Goal: Information Seeking & Learning: Understand process/instructions

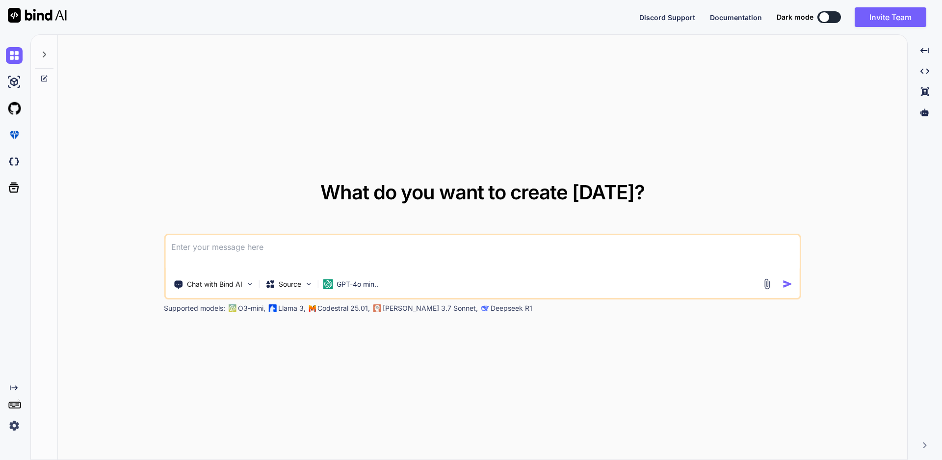
click at [309, 250] on textarea at bounding box center [482, 253] width 635 height 36
type textarea "A"
type textarea "Write possible test cases of resent and star conversation"
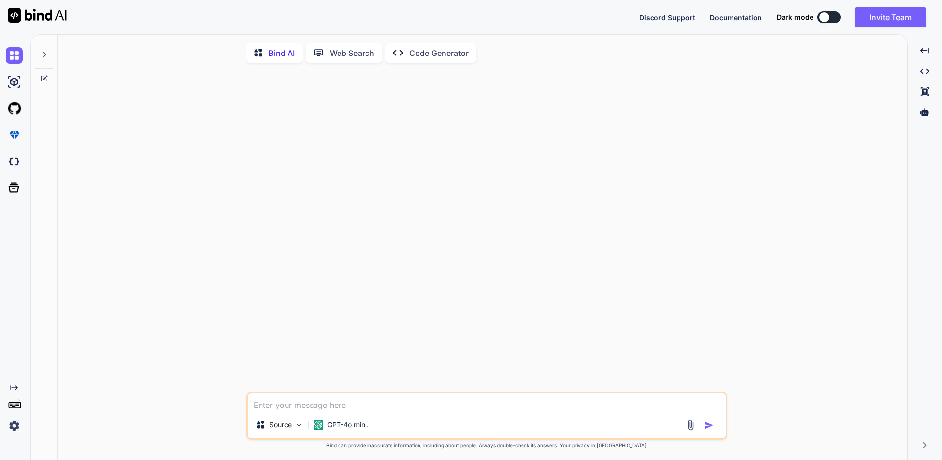
type textarea "x"
click at [286, 400] on textarea at bounding box center [487, 402] width 478 height 18
type textarea "w"
type textarea "x"
type textarea "wr"
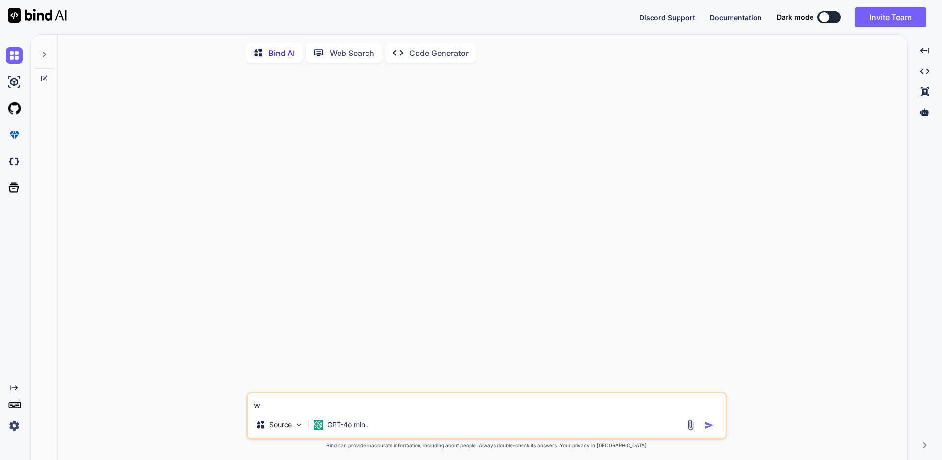
type textarea "x"
type textarea "wri"
type textarea "x"
type textarea "writ"
type textarea "x"
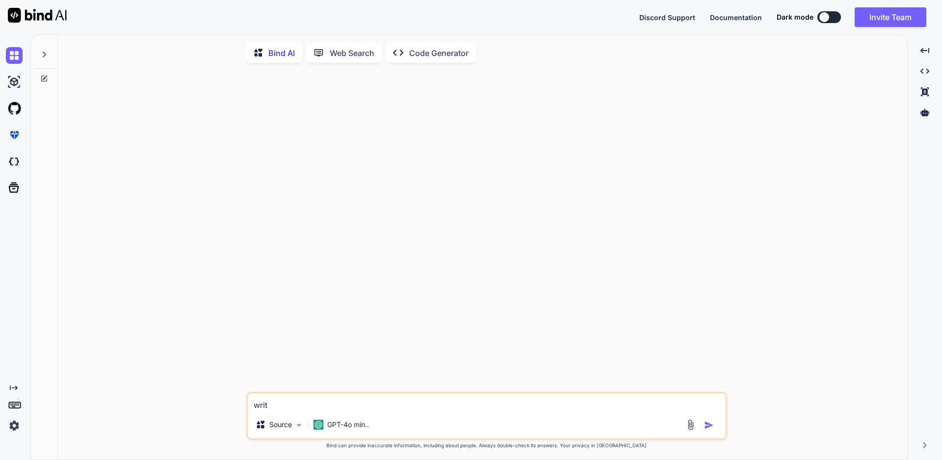
type textarea "write"
type textarea "x"
type textarea "write"
type textarea "x"
type textarea "write p"
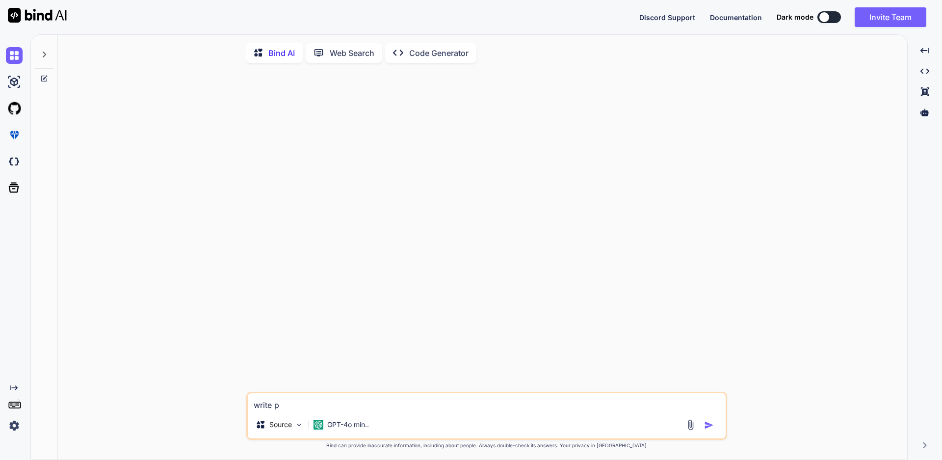
type textarea "x"
type textarea "write po"
type textarea "x"
type textarea "write pos"
type textarea "x"
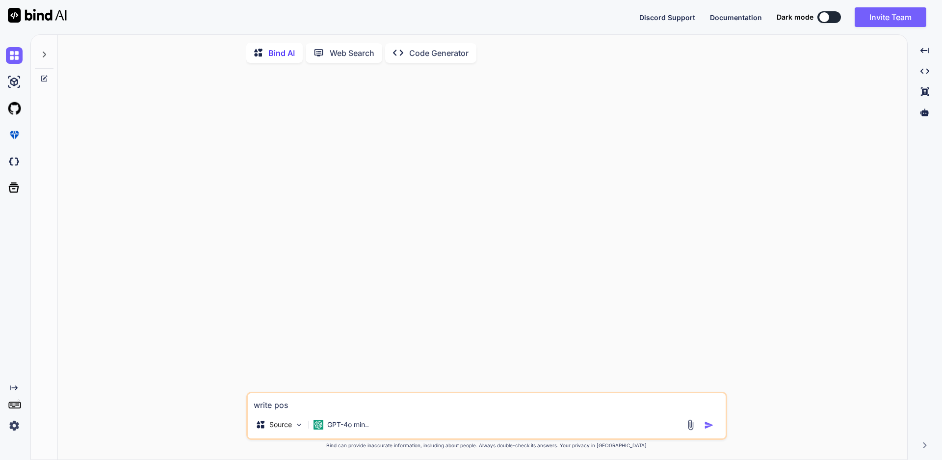
type textarea "write poss"
type textarea "x"
type textarea "write pos"
type textarea "x"
type textarea "write poss"
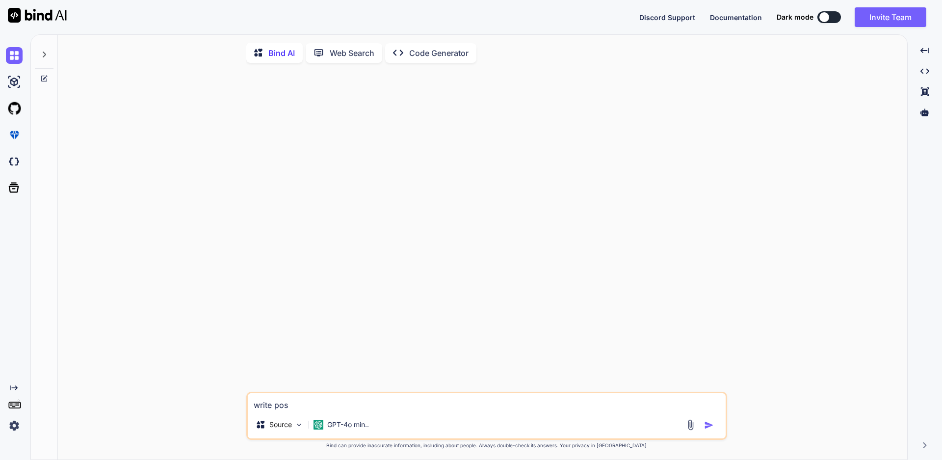
type textarea "x"
type textarea "write possi"
type textarea "x"
type textarea "write possib"
type textarea "x"
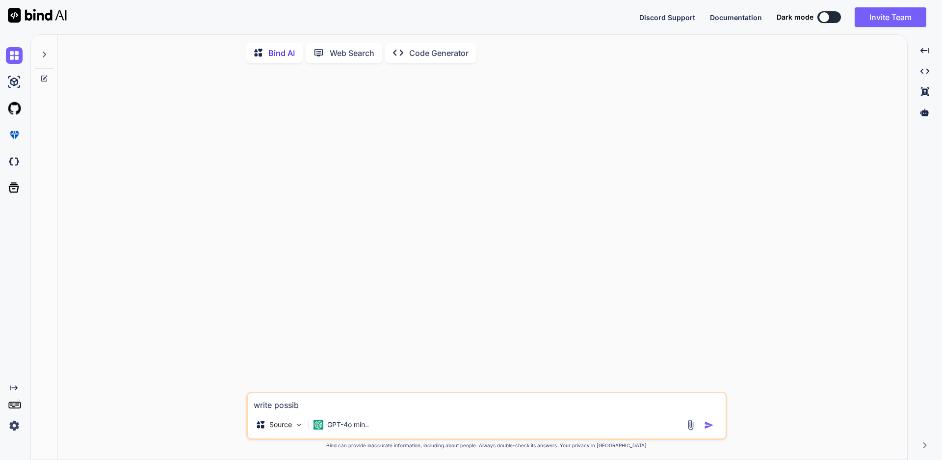
type textarea "write possibl"
type textarea "x"
type textarea "write possible"
type textarea "x"
type textarea "write possible"
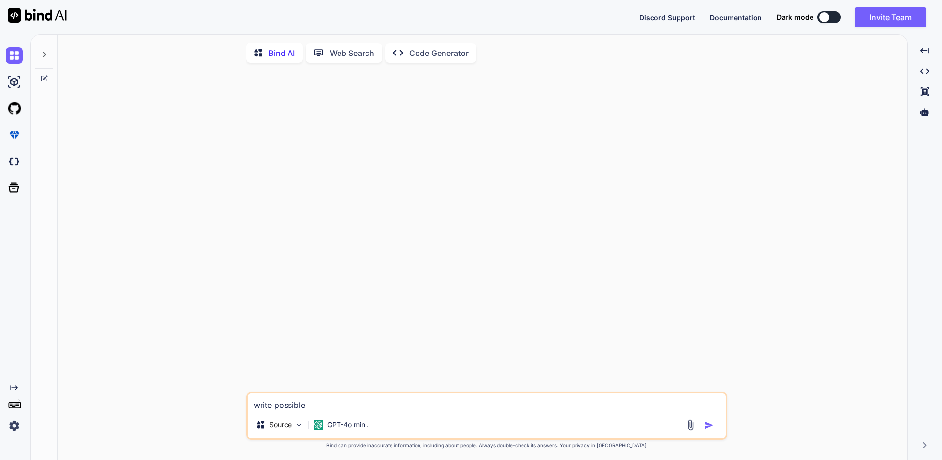
type textarea "x"
type textarea "write possible t"
type textarea "x"
type textarea "write possible te"
type textarea "x"
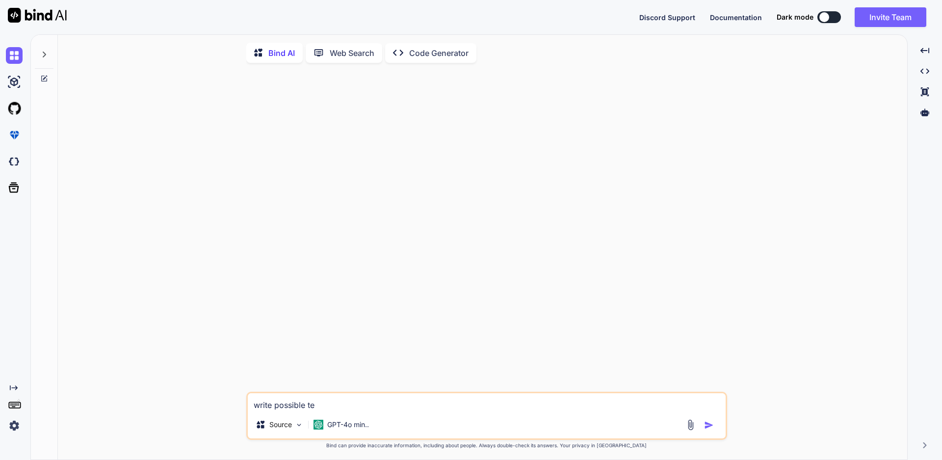
type textarea "write possible tes"
type textarea "x"
type textarea "write possible test"
type textarea "x"
type textarea "write possible test"
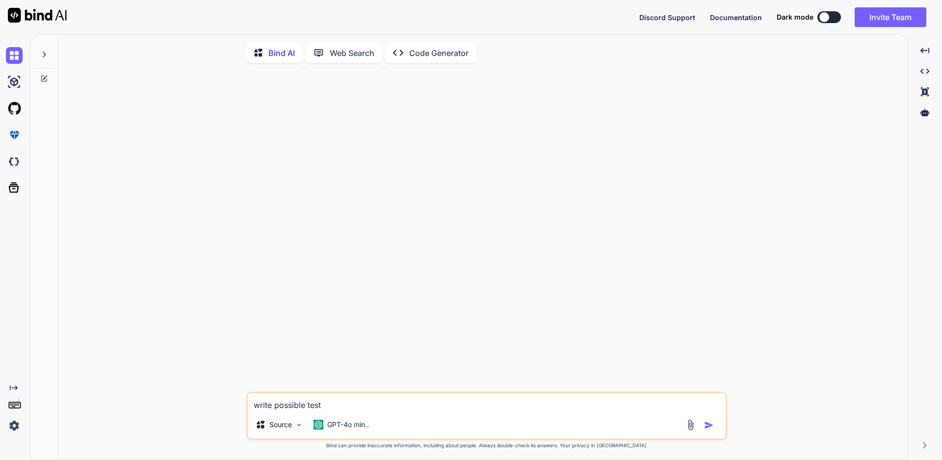
type textarea "x"
type textarea "write possible test c"
type textarea "x"
type textarea "write possible test ca"
type textarea "x"
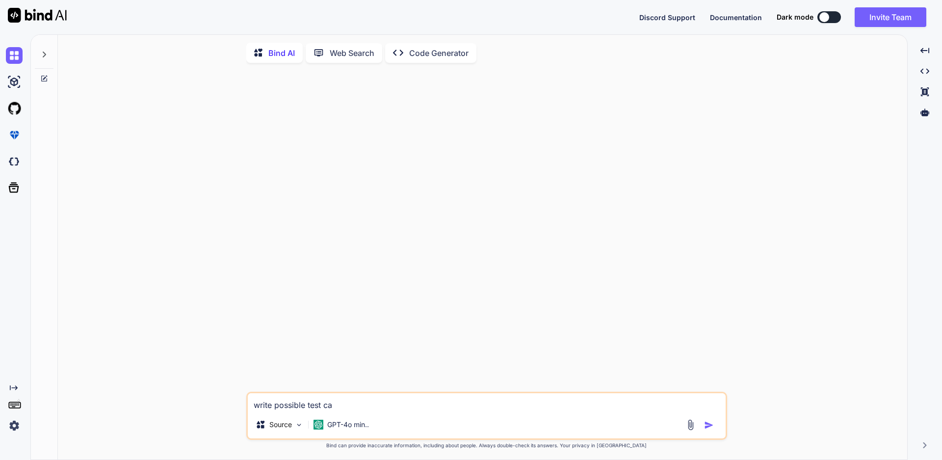
type textarea "write possible test cas"
type textarea "x"
type textarea "write possible test case"
type textarea "x"
type textarea "write possible test cases"
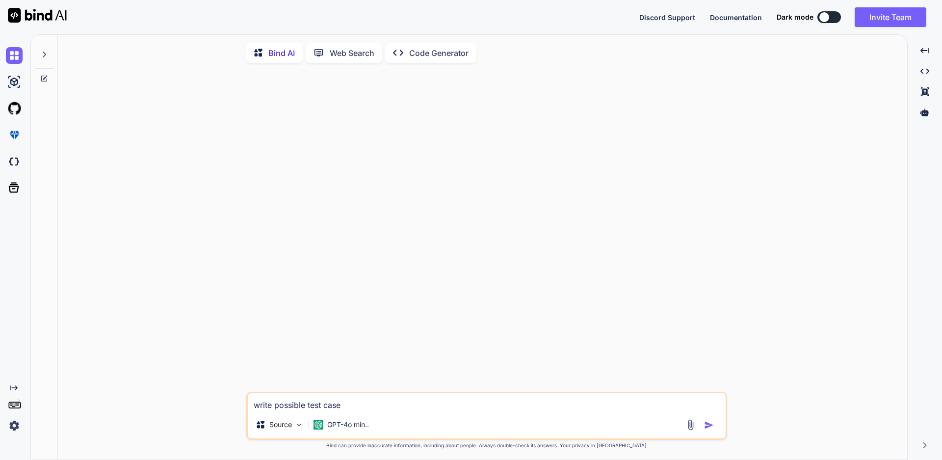
type textarea "x"
type textarea "write possible test cases"
type textarea "x"
type textarea "write possible test cases o"
type textarea "x"
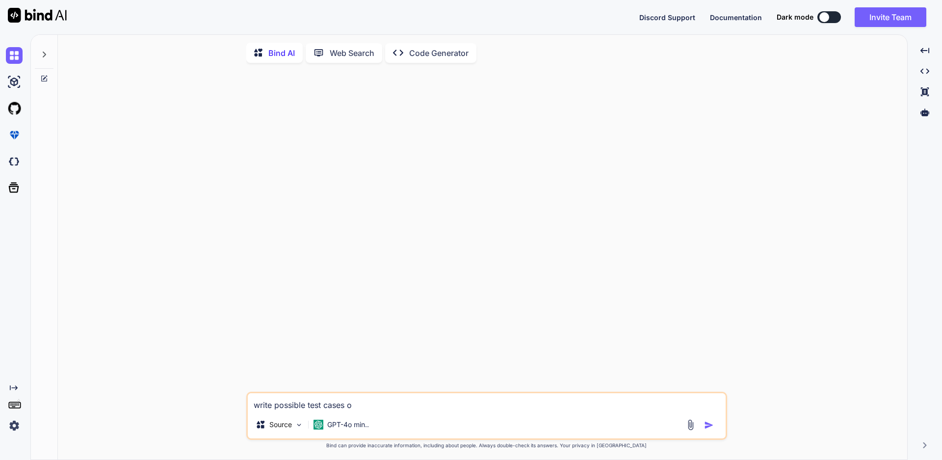
type textarea "write possible test cases of"
type textarea "x"
type textarea "write possible test cases o"
type textarea "x"
type textarea "write possible test cases"
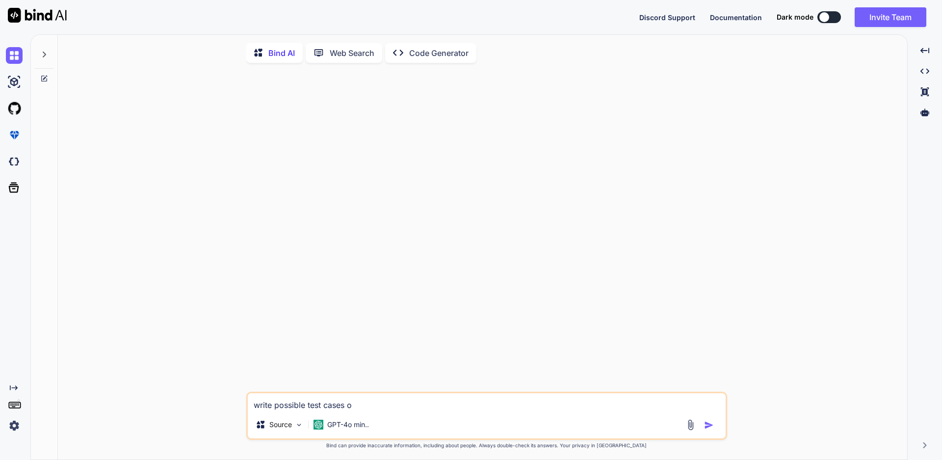
type textarea "x"
type textarea "write possible test cases f"
type textarea "x"
type textarea "write possible test cases fo"
type textarea "x"
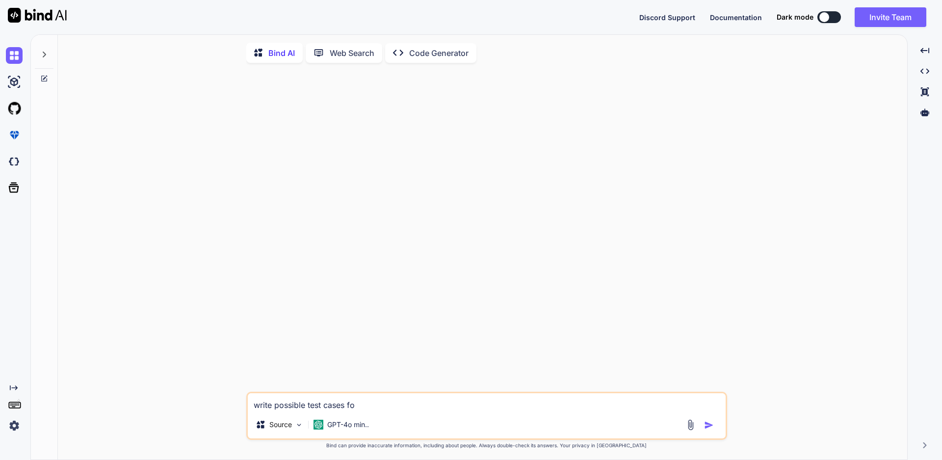
type textarea "write possible test cases for"
type textarea "x"
type textarea "write possible test cases for"
type textarea "x"
type textarea "write possible test cases for s"
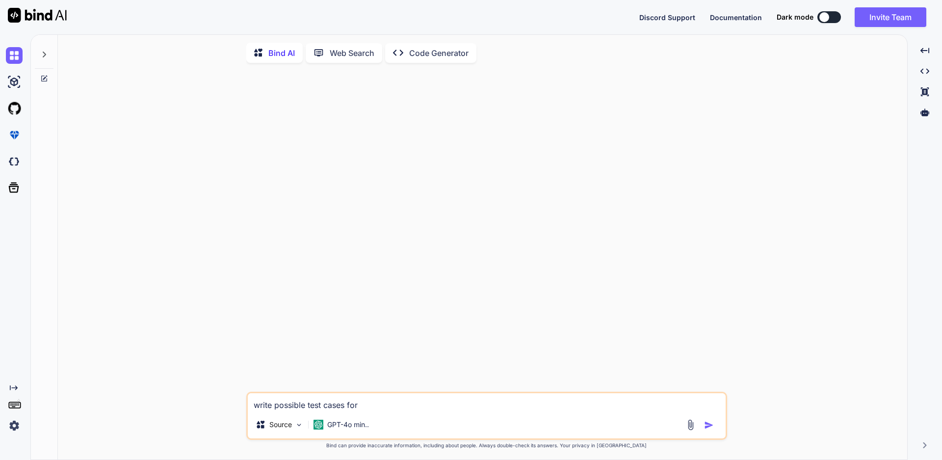
type textarea "x"
type textarea "write possible test cases for st"
type textarea "x"
type textarea "write possible test cases for sta"
type textarea "x"
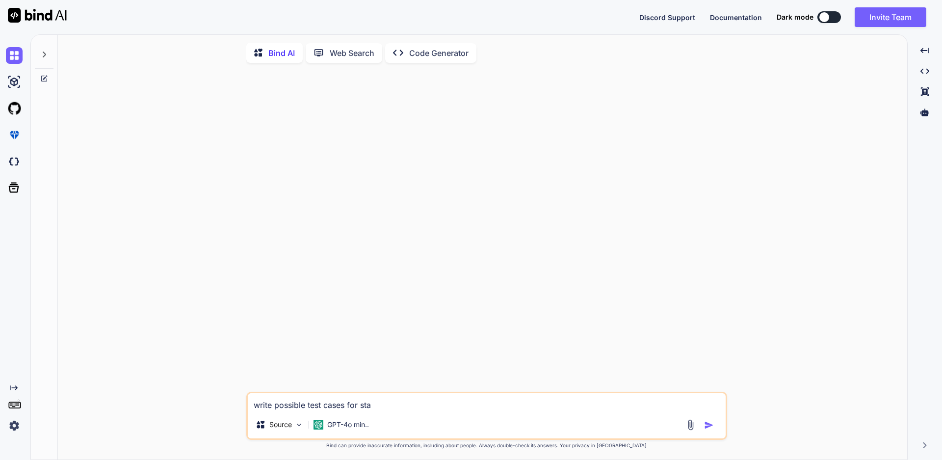
type textarea "write possible test cases for star"
type textarea "x"
type textarea "write possible test cases for star"
type textarea "x"
type textarea "write possible test cases for star a"
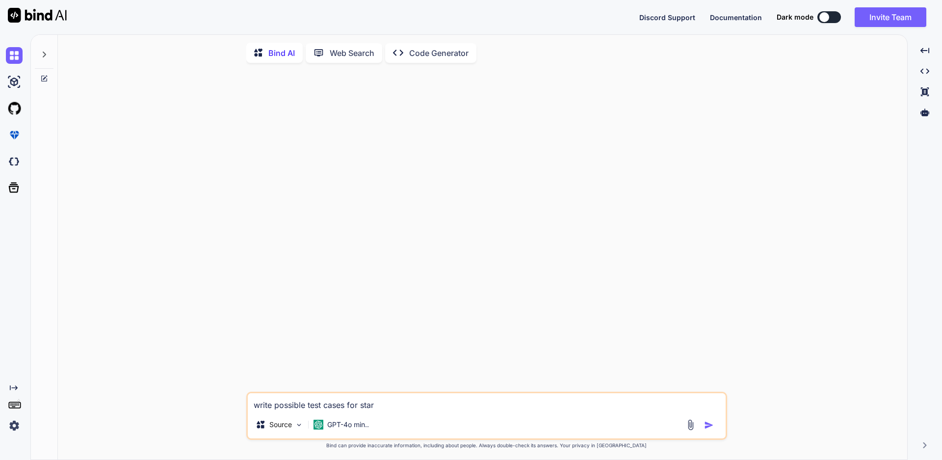
type textarea "x"
type textarea "write possible test cases for star an"
type textarea "x"
type textarea "write possible test cases for star and"
type textarea "x"
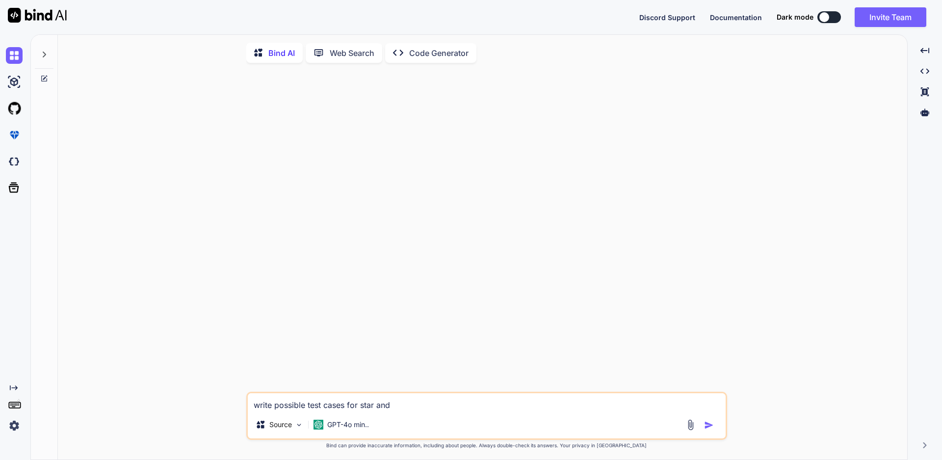
type textarea "write possible test cases for star and"
type textarea "x"
type textarea "write possible test cases for star and r"
type textarea "x"
type textarea "write possible test cases for star and re"
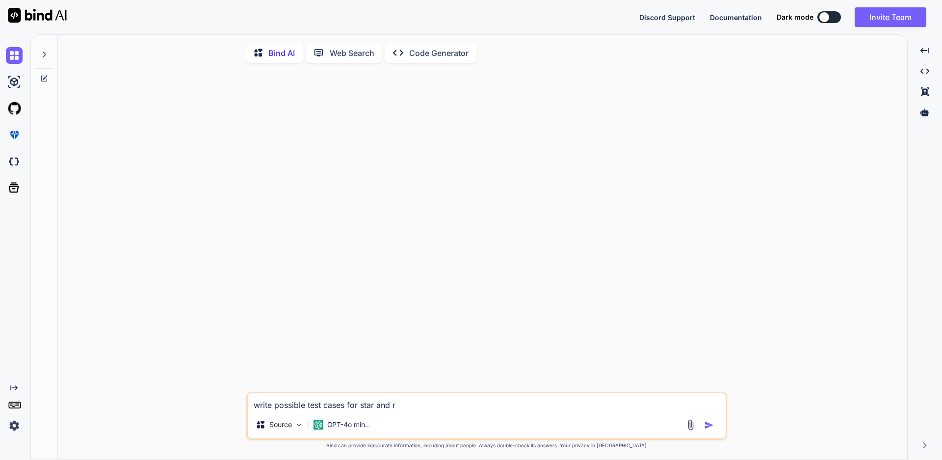
type textarea "x"
type textarea "write possible test cases for star and rec"
type textarea "x"
type textarea "write possible test cases for star and rece"
type textarea "x"
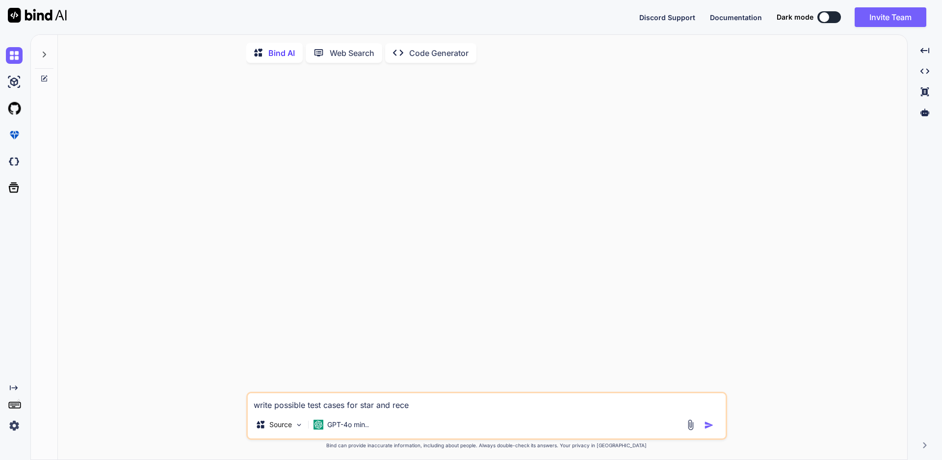
type textarea "write possible test cases for star and recen"
type textarea "x"
type textarea "write possible test cases for star and recent"
type textarea "x"
type textarea "write possible test cases for star and recent"
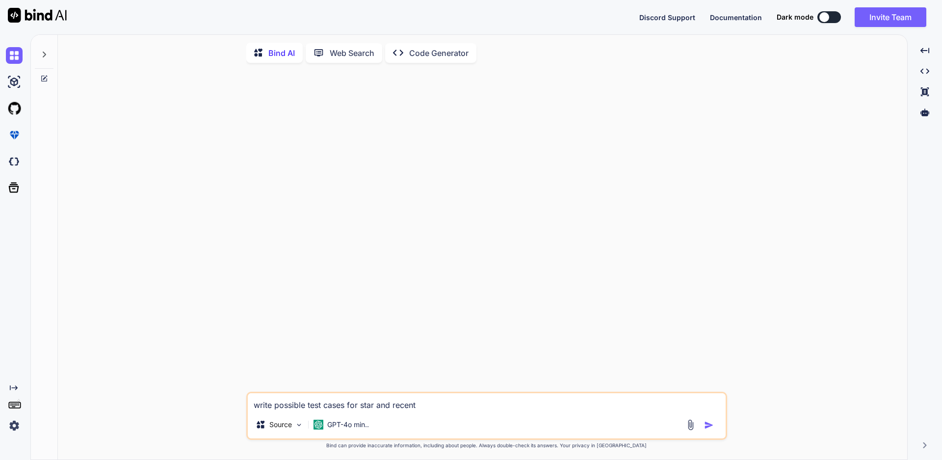
type textarea "x"
type textarea "write possible test cases for star and recent c"
type textarea "x"
type textarea "write possible test cases for star and recent co"
type textarea "x"
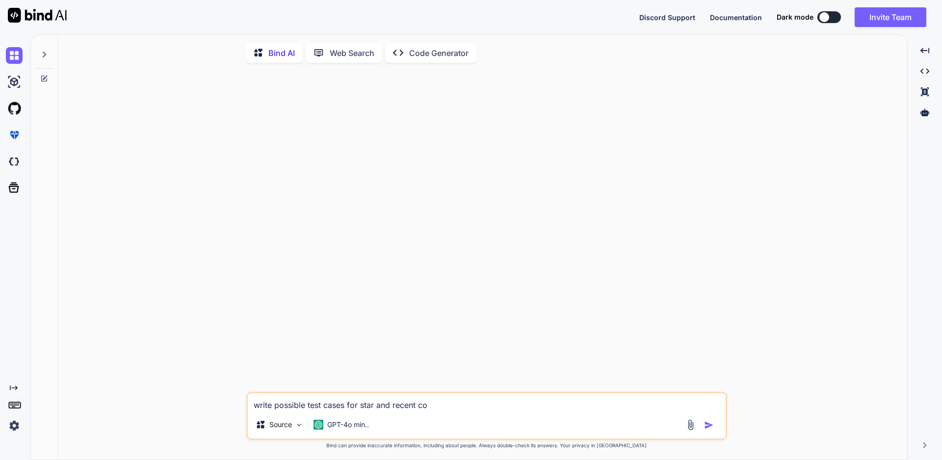
type textarea "write possible test cases for star and recent con"
type textarea "x"
type textarea "write possible test cases for star and recent conv"
type textarea "x"
type textarea "write possible test cases for star and recent conve"
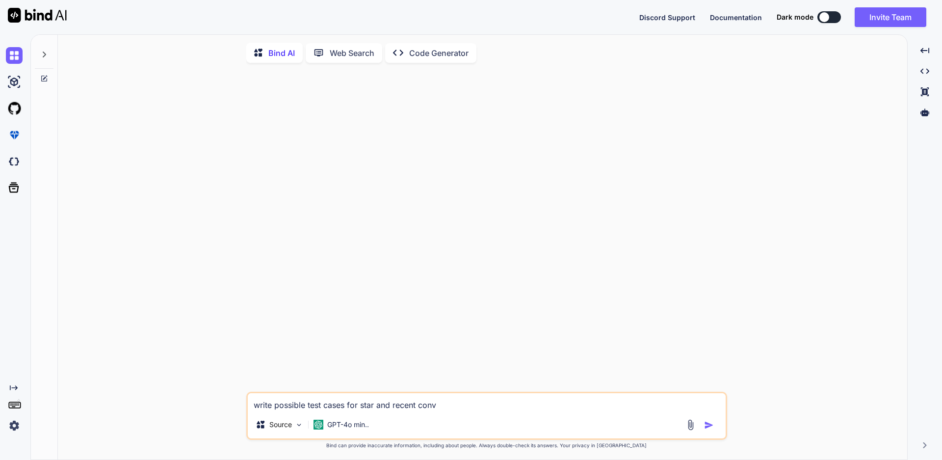
type textarea "x"
type textarea "write possible test cases for star and recent conver"
type textarea "x"
type textarea "write possible test cases for star and recent convers"
type textarea "x"
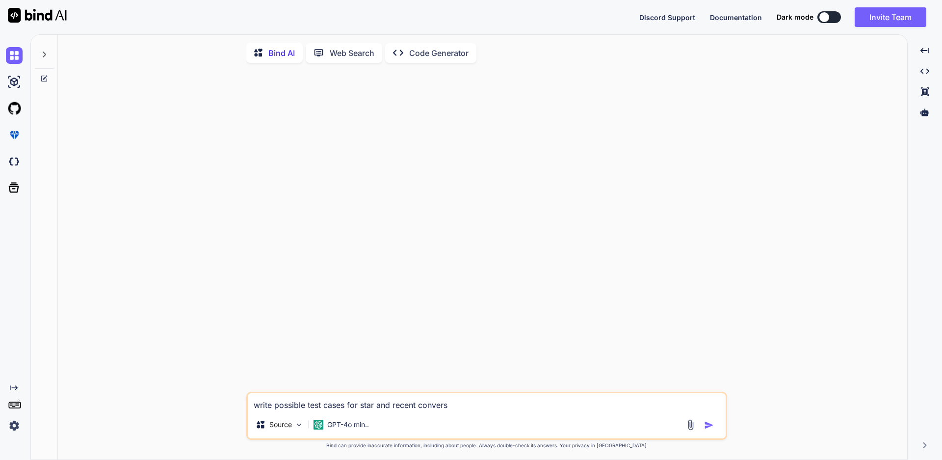
type textarea "write possible test cases for star and recent conversa"
type textarea "x"
type textarea "write possible test cases for star and recent conversat"
type textarea "x"
type textarea "write possible test cases for star and recent conversati"
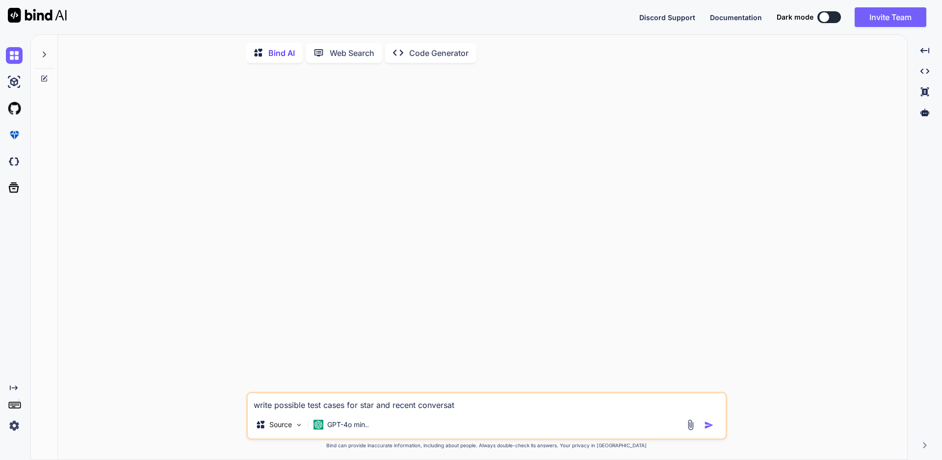
type textarea "x"
type textarea "write possible test cases for star and recent conversatio"
type textarea "x"
type textarea "write possible test cases for star and recent conversation"
type textarea "x"
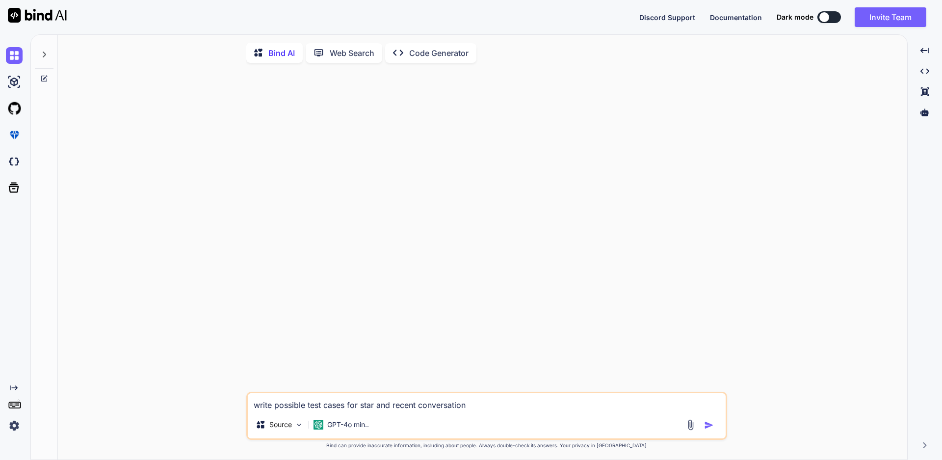
type textarea "write possible test cases for star and recent conversation"
type textarea "x"
type textarea "write possible test cases for star and recent conversation o"
type textarea "x"
type textarea "write possible test cases for star and recent conversation of"
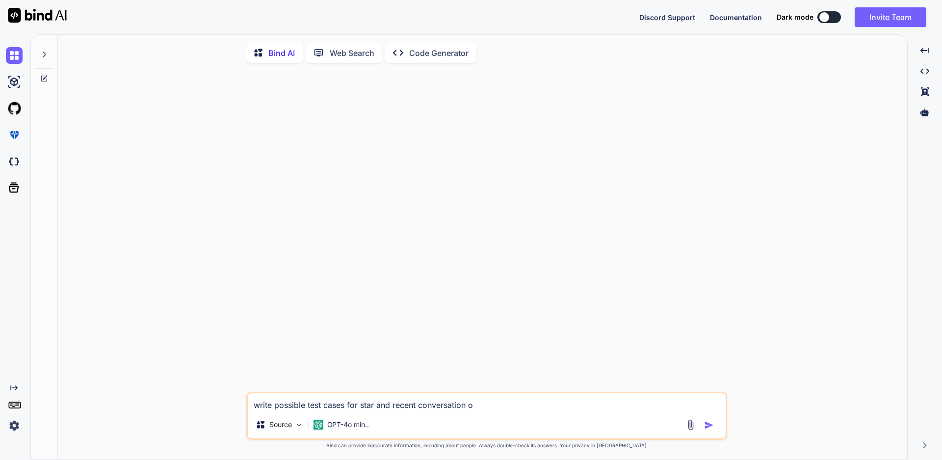
type textarea "x"
type textarea "write possible test cases for star and recent conversation of"
type textarea "x"
type textarea "write possible test cases for star and recent conversation of a"
type textarea "x"
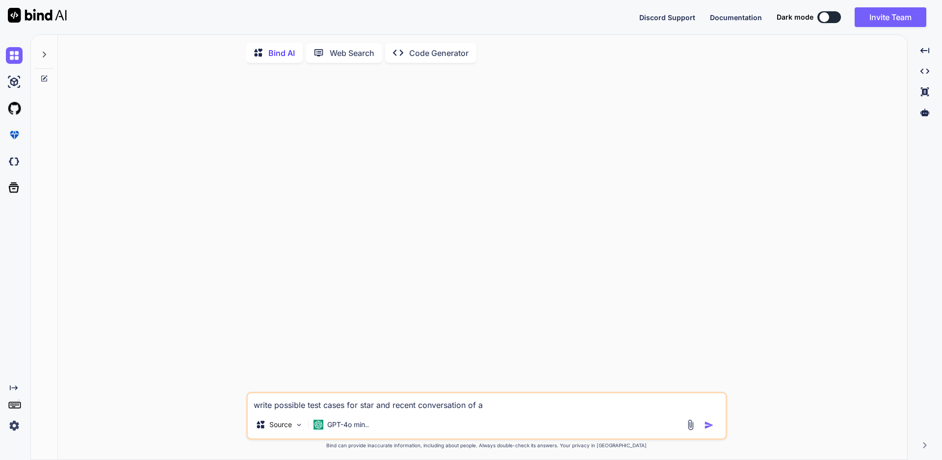
type textarea "write possible test cases for star and recent conversation of an"
type textarea "x"
type textarea "write possible test cases for star and recent conversation of any"
type textarea "x"
type textarea "write possible test cases for star and recent conversation of any"
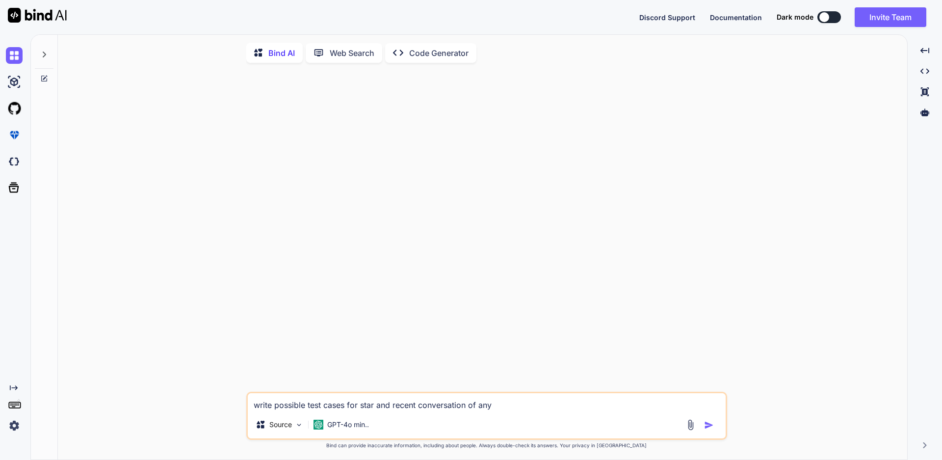
type textarea "x"
type textarea "write possible test cases for star and recent conversation of any q"
type textarea "x"
type textarea "write possible test cases for star and recent conversation of any qu"
type textarea "x"
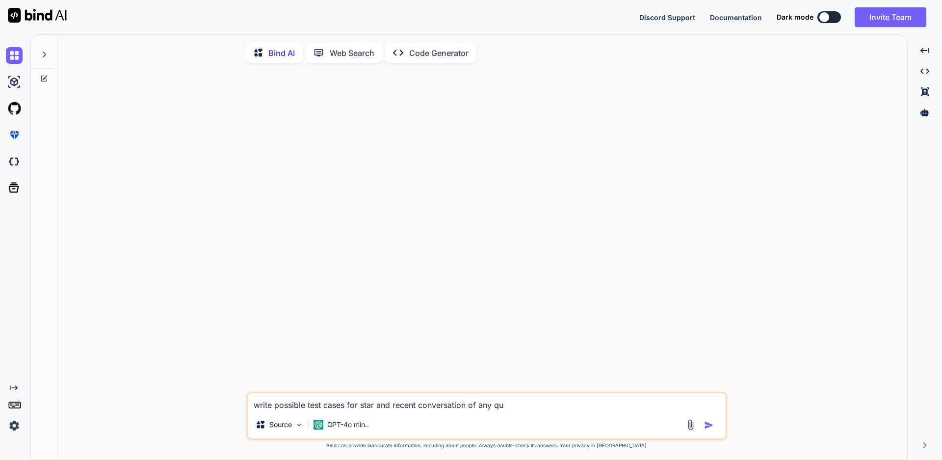
type textarea "write possible test cases for star and recent conversation of any que"
type textarea "x"
type textarea "write possible test cases for star and recent conversation of any ques"
type textarea "x"
type textarea "write possible test cases for star and recent conversation of any quest"
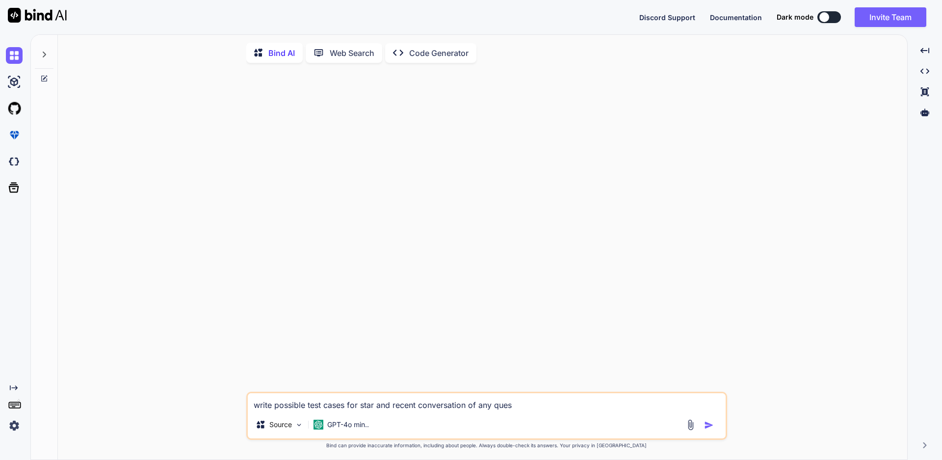
type textarea "x"
type textarea "write possible test cases for star and recent conversation of any questi"
type textarea "x"
type textarea "write possible test cases for star and recent conversation of any questio"
type textarea "x"
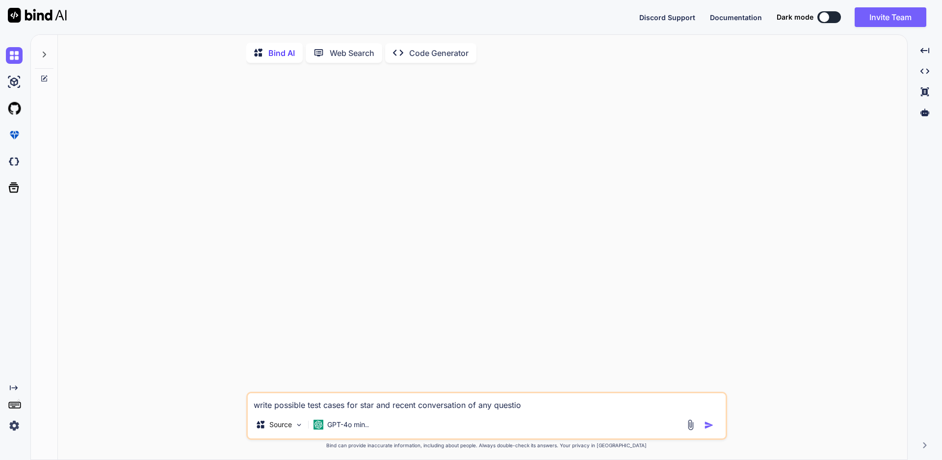
type textarea "write possible test cases for star and recent conversation of any question"
type textarea "x"
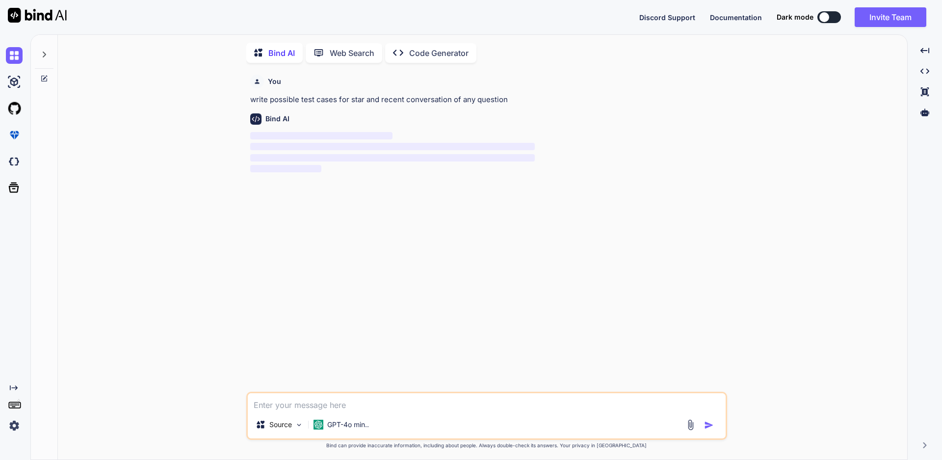
scroll to position [4, 0]
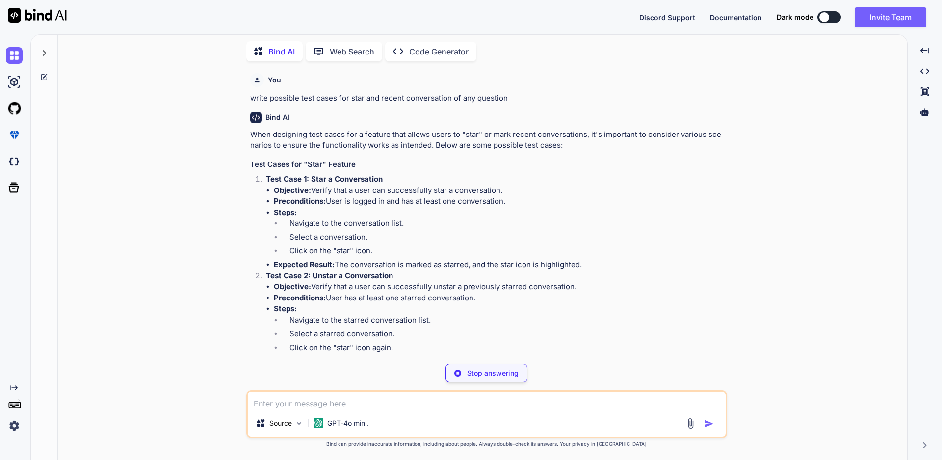
type textarea "x"
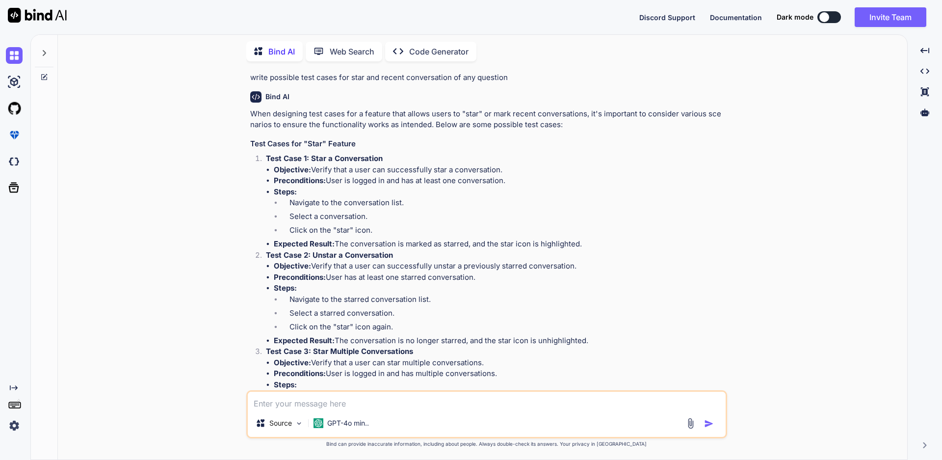
scroll to position [0, 0]
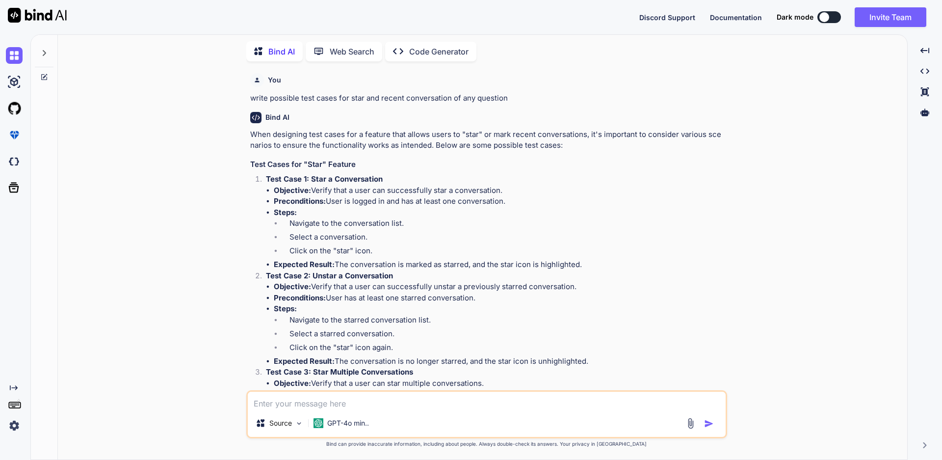
drag, startPoint x: 595, startPoint y: 263, endPoint x: 350, endPoint y: 261, distance: 244.9
click at [350, 261] on li "Expected Result: The conversation is marked as starred, and the star icon is hi…" at bounding box center [499, 264] width 451 height 11
click at [574, 309] on li "Steps: Navigate to the starred conversation list. Select a starred conversation…" at bounding box center [499, 329] width 451 height 53
drag, startPoint x: 503, startPoint y: 189, endPoint x: 317, endPoint y: 189, distance: 185.5
click at [316, 189] on li "Objective: Verify that a user can successfully star a conversation." at bounding box center [499, 190] width 451 height 11
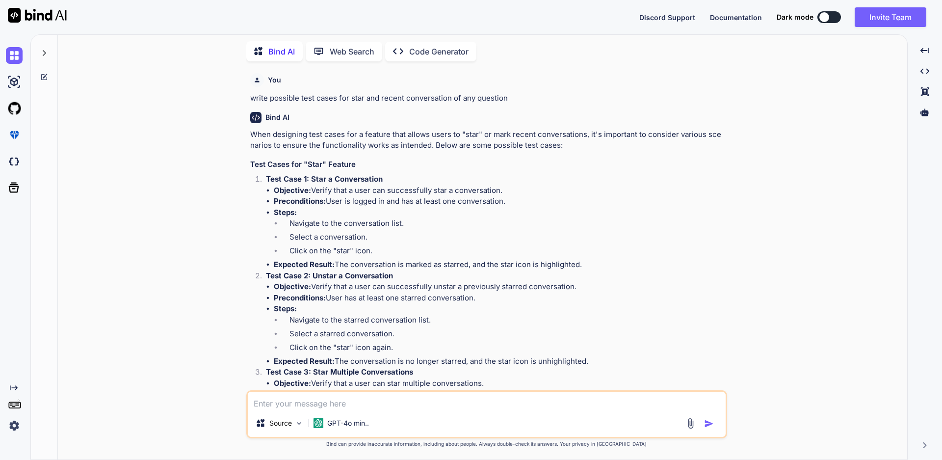
click at [553, 200] on li "Preconditions: User is logged in and has at least one conversation." at bounding box center [499, 201] width 451 height 11
drag, startPoint x: 505, startPoint y: 189, endPoint x: 315, endPoint y: 191, distance: 190.4
click at [315, 191] on li "Objective: Verify that a user can successfully star a conversation." at bounding box center [499, 190] width 451 height 11
copy li "erify that a user can successfully star a conversation."
drag, startPoint x: 585, startPoint y: 264, endPoint x: 274, endPoint y: 212, distance: 315.4
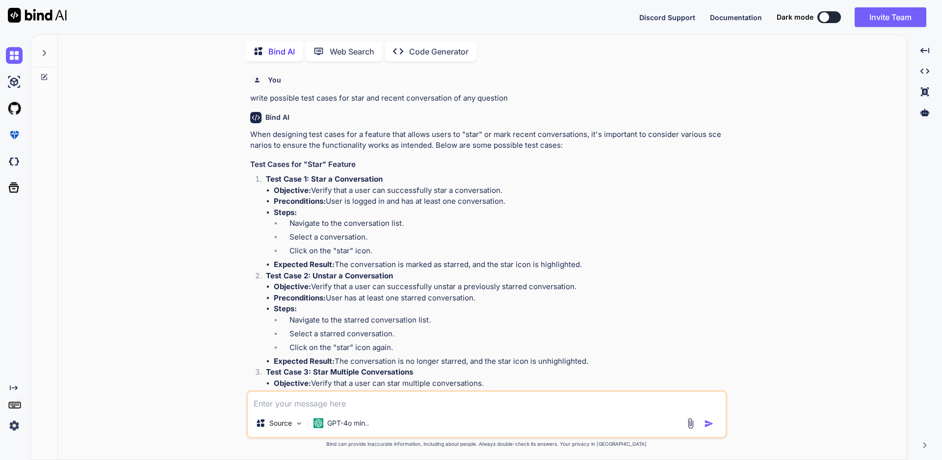
click at [274, 212] on ul "Objective: Verify that a user can successfully star a conversation. Preconditio…" at bounding box center [495, 227] width 459 height 85
copy ul "Steps: Navigate to the conversation list. Select a conversation. Click on the "…"
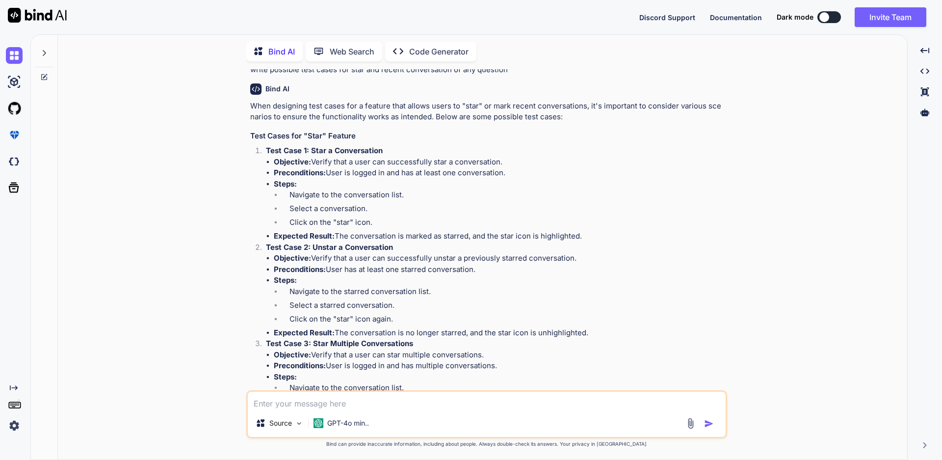
scroll to position [49, 0]
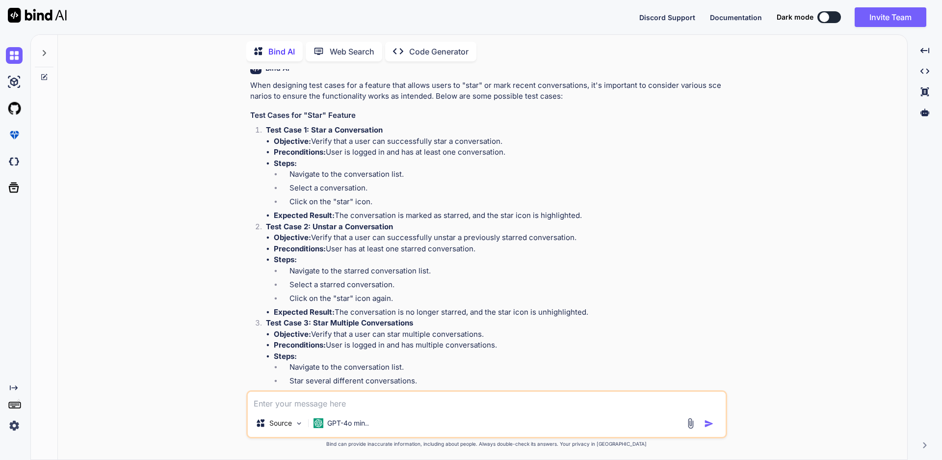
drag, startPoint x: 579, startPoint y: 238, endPoint x: 310, endPoint y: 239, distance: 269.4
click at [312, 239] on li "Objective: Verify that a user can successfully unstar a previously starred conv…" at bounding box center [499, 237] width 451 height 11
copy li "Verify that a user can successfully unstar a previously starred conversation."
drag, startPoint x: 276, startPoint y: 259, endPoint x: 603, endPoint y: 312, distance: 331.2
click at [603, 312] on ul "Objective: Verify that a user can successfully unstar a previously starred conv…" at bounding box center [495, 274] width 459 height 85
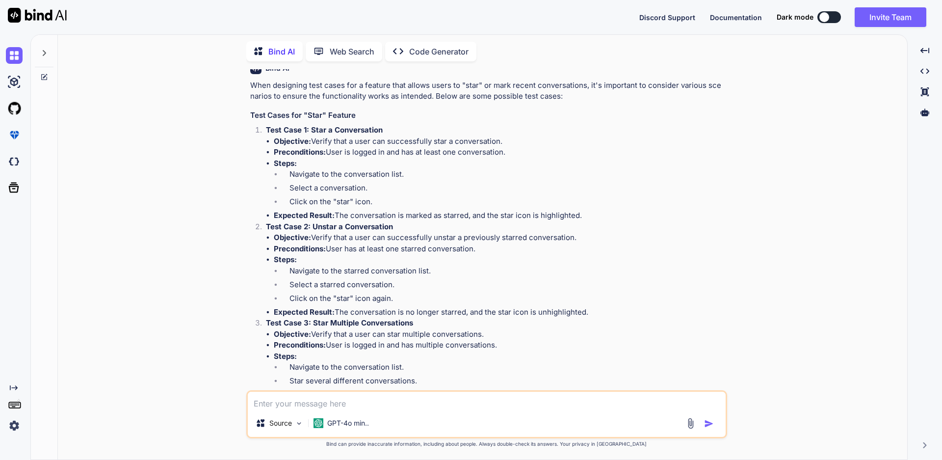
copy ul "Steps: Navigate to the starred conversation list. Select a starred conversation…"
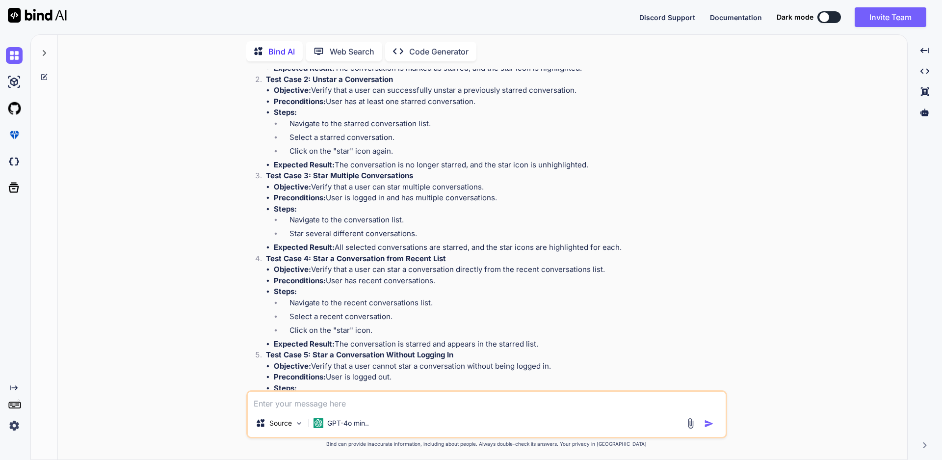
scroll to position [147, 0]
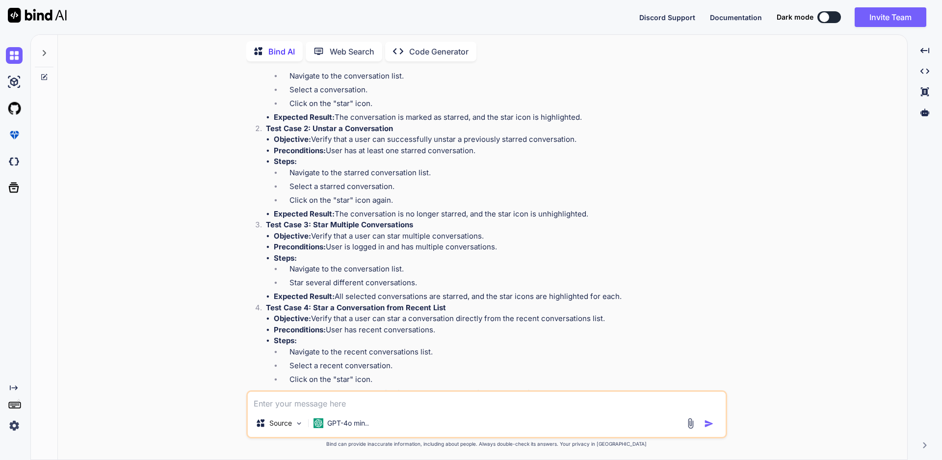
click at [498, 174] on li "Navigate to the starred conversation list." at bounding box center [504, 174] width 444 height 14
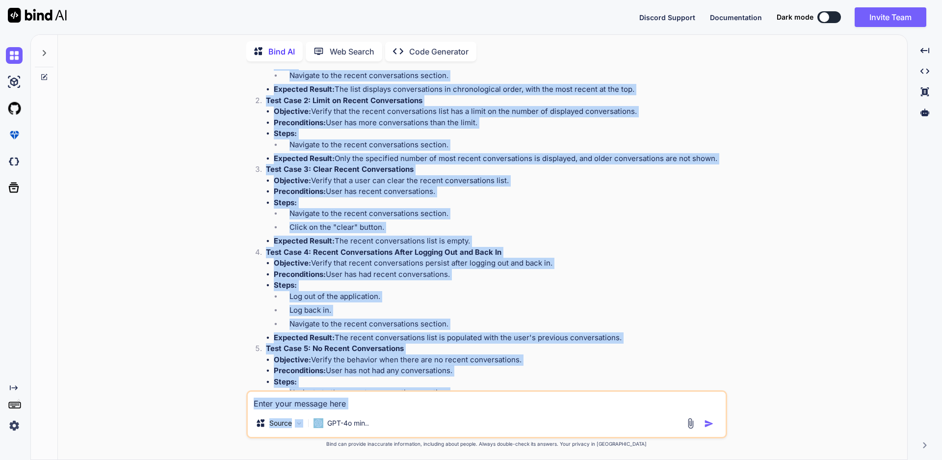
scroll to position [691, 0]
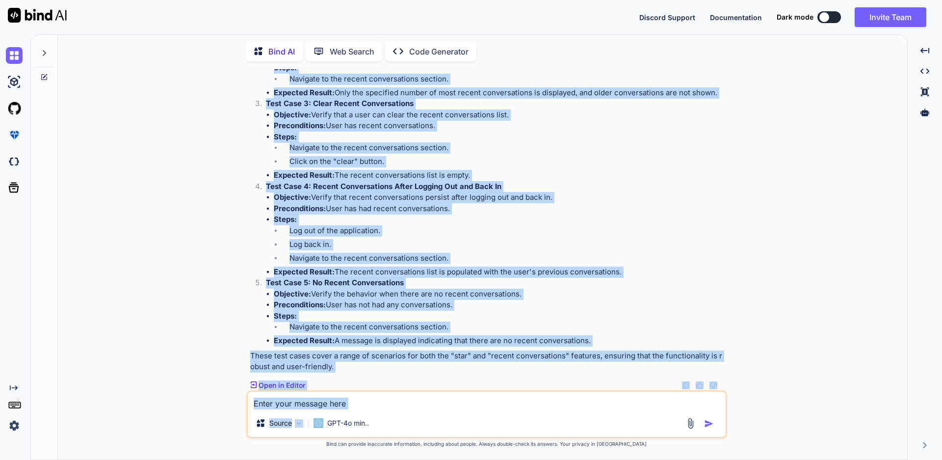
drag, startPoint x: 266, startPoint y: 224, endPoint x: 620, endPoint y: 346, distance: 373.9
copy div "Test Case 3: Star Multiple Conversations Objective: Verify that a user can star…"
click at [771, 208] on div "You write possible test cases for star and recent conversation of any question …" at bounding box center [487, 264] width 842 height 390
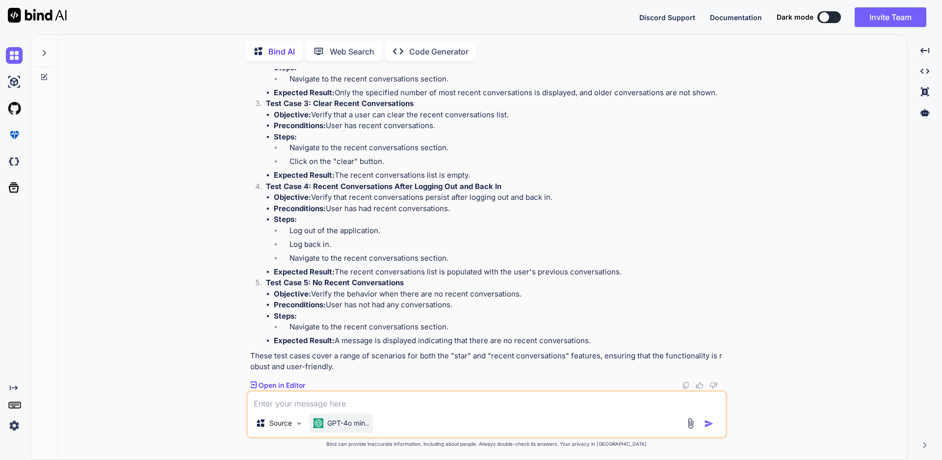
click at [345, 422] on p "GPT-4o min.." at bounding box center [348, 423] width 42 height 10
